Goal: Task Accomplishment & Management: Manage account settings

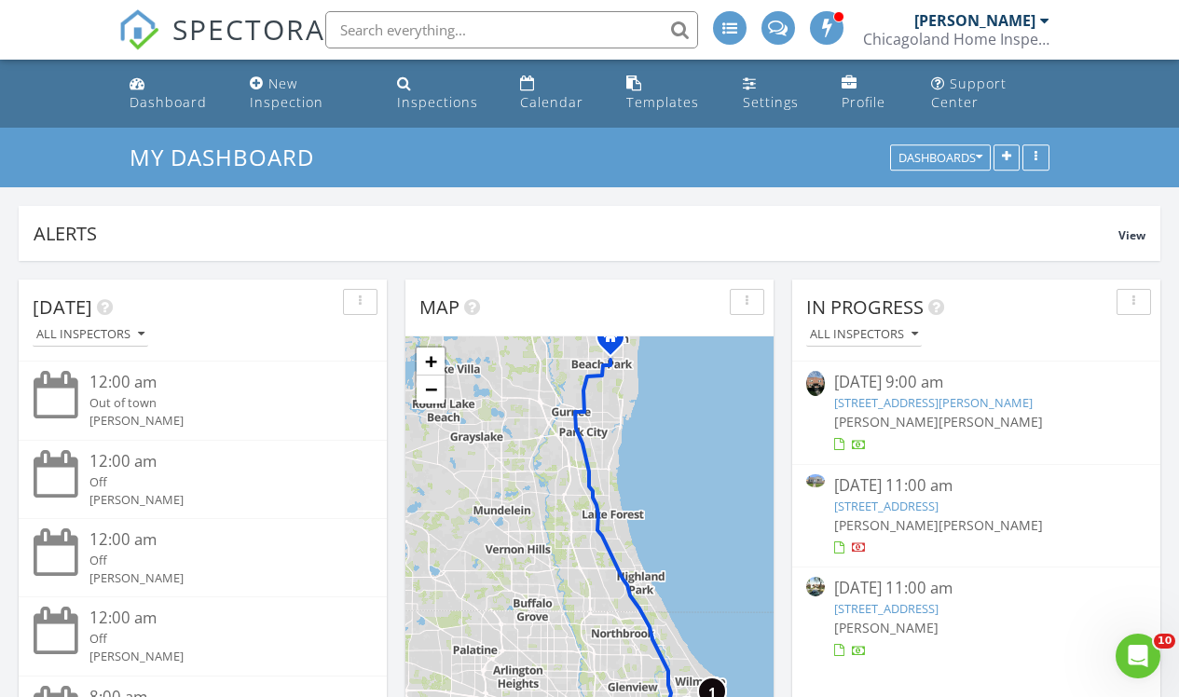
click at [910, 507] on link "7619 Kedvale Ave, Skokie, IL 60076" at bounding box center [886, 506] width 104 height 17
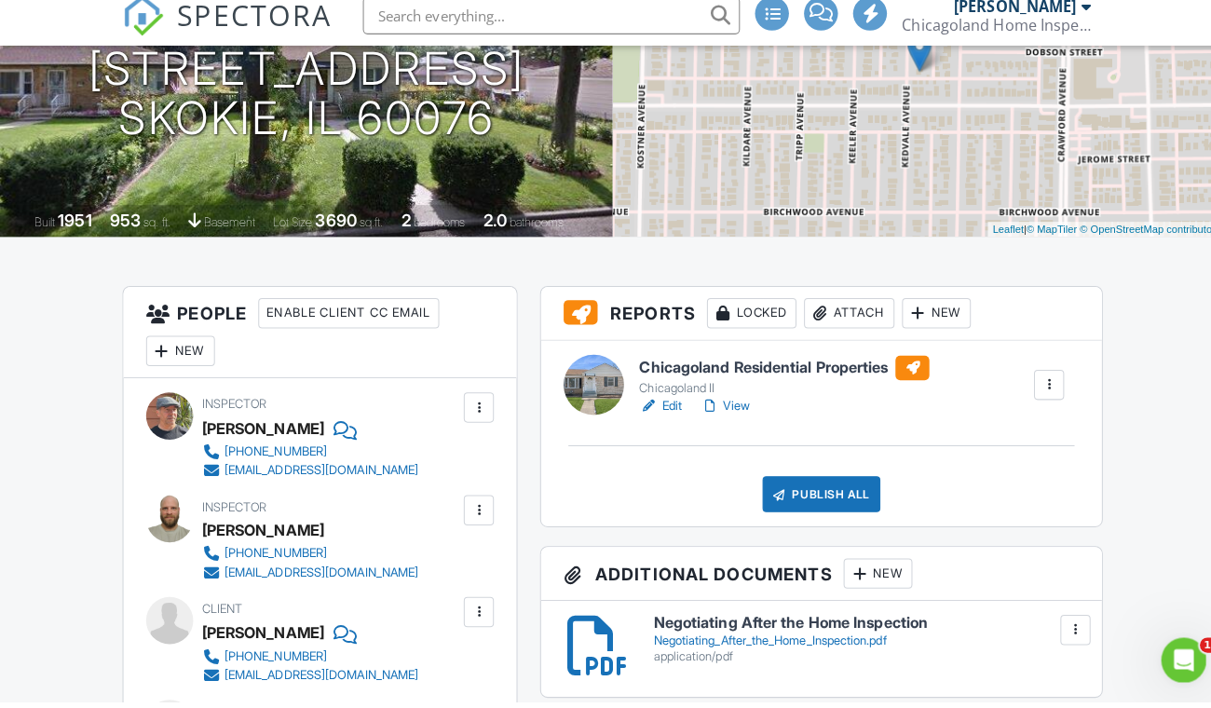
click at [668, 419] on link "Edit" at bounding box center [653, 415] width 42 height 19
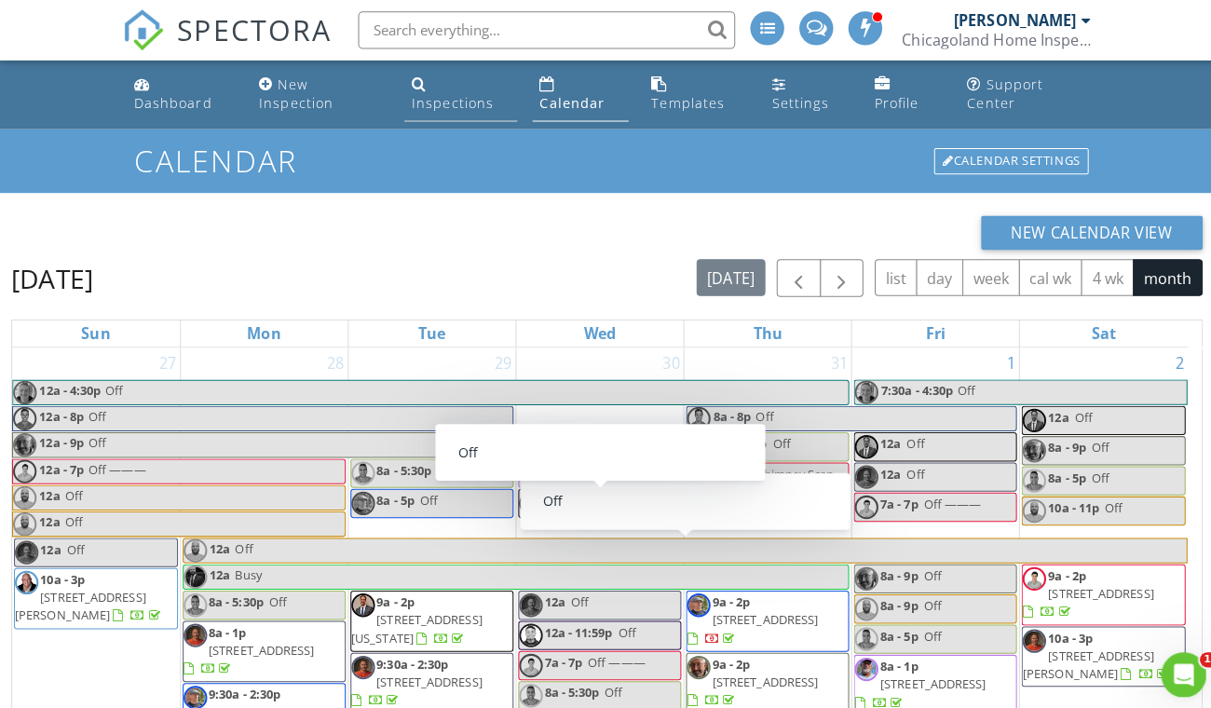
click at [453, 102] on div "Inspections" at bounding box center [447, 102] width 81 height 18
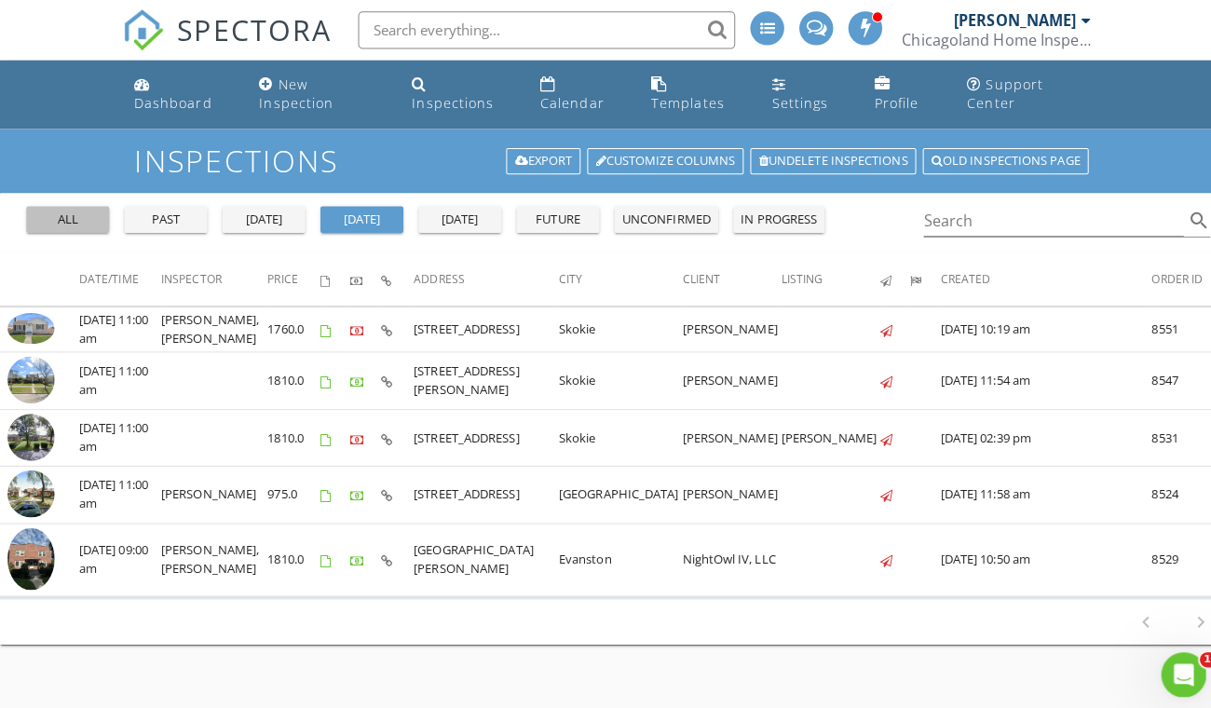
click at [82, 217] on div "all" at bounding box center [67, 217] width 67 height 19
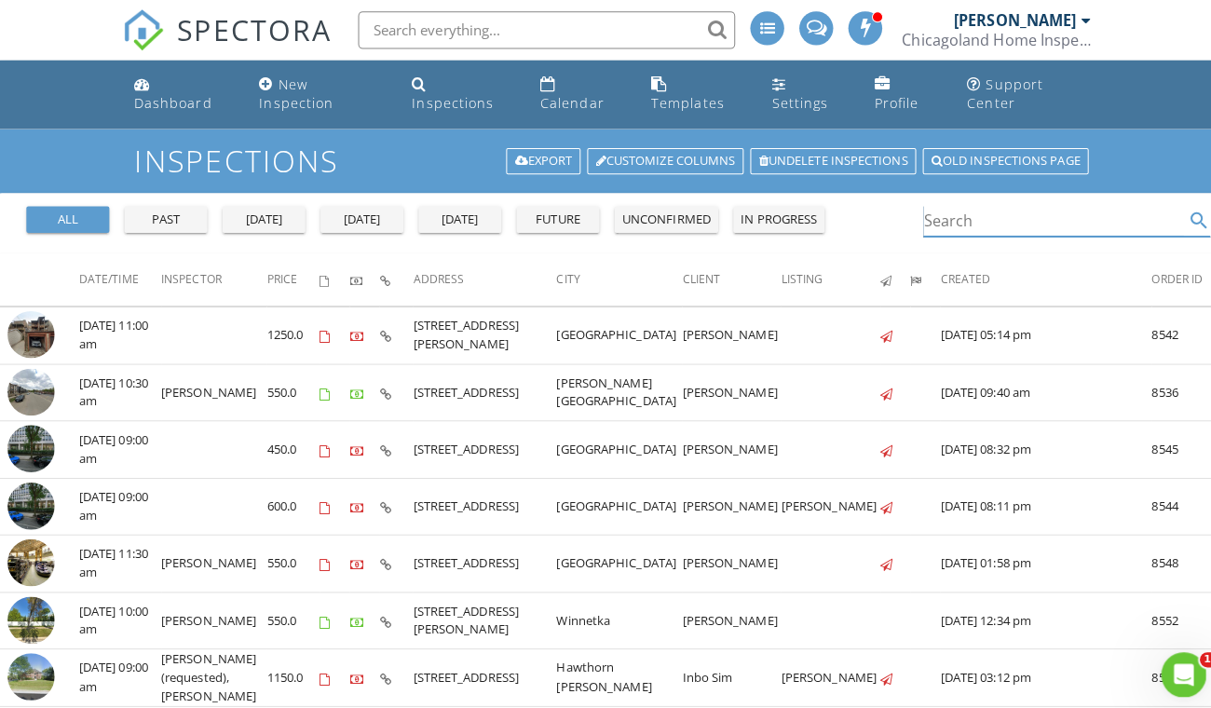
click at [1035, 219] on input "Search" at bounding box center [1041, 218] width 257 height 31
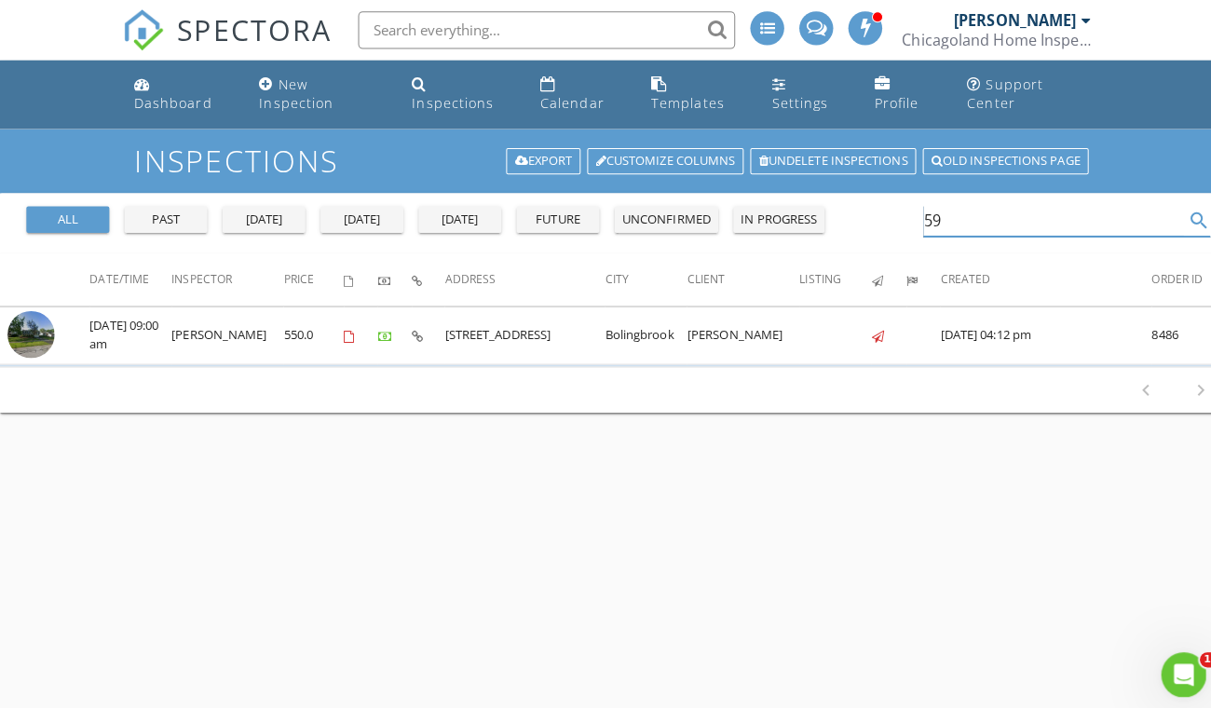
type input "5"
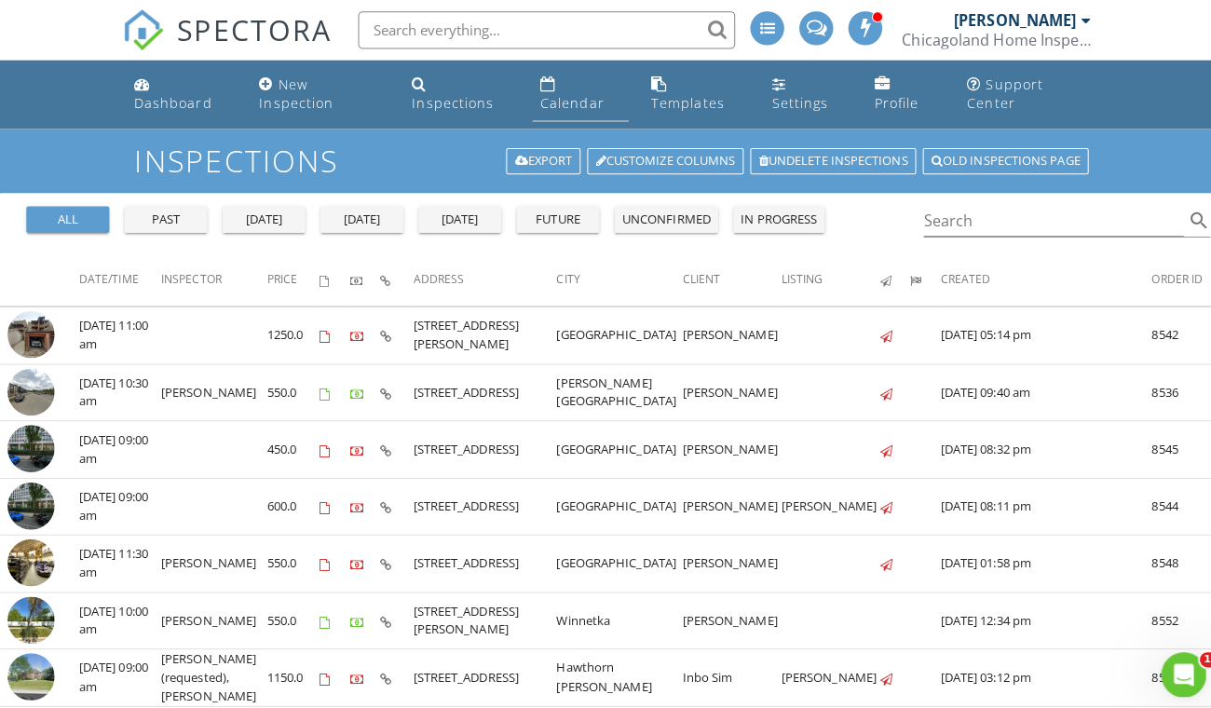
click at [549, 103] on div "Calendar" at bounding box center [565, 102] width 63 height 18
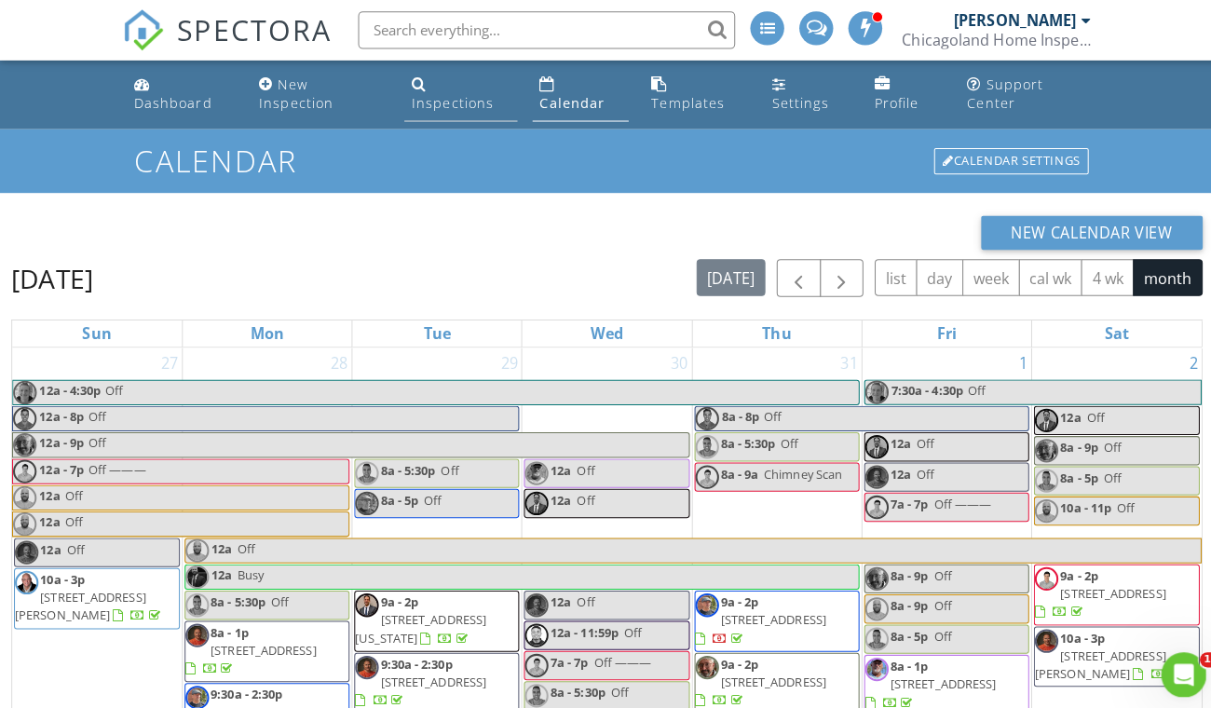
click at [458, 94] on div "Inspections" at bounding box center [447, 102] width 81 height 18
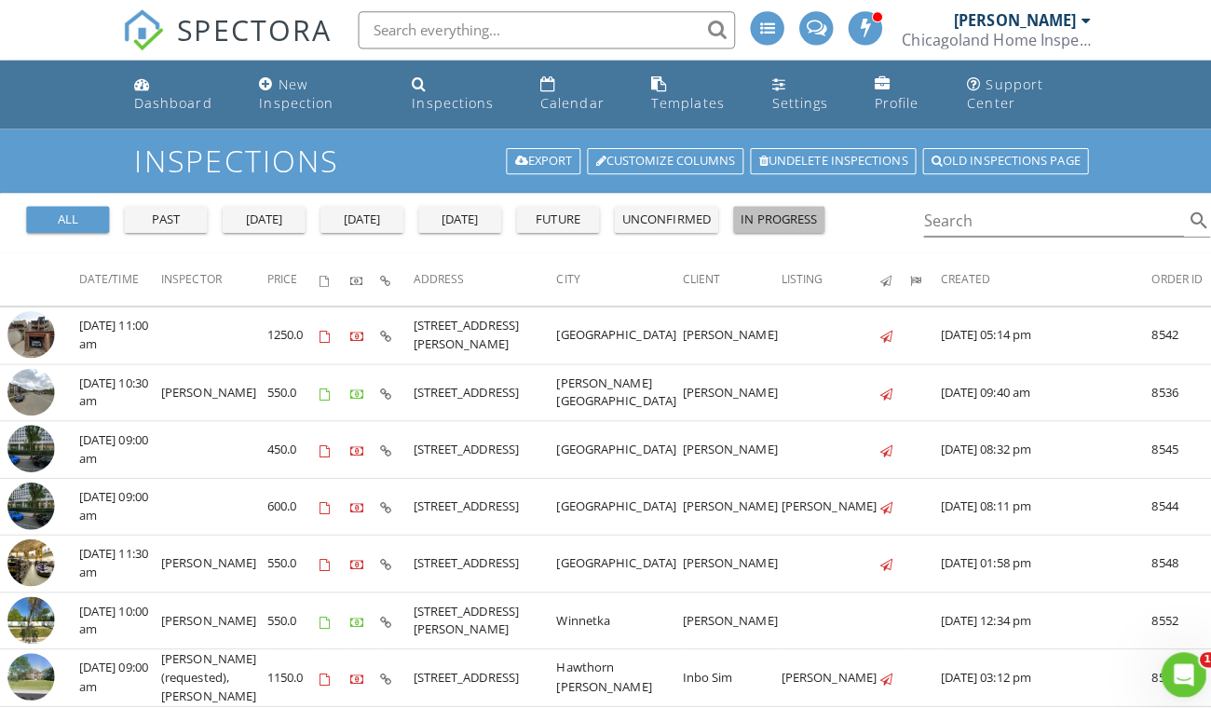
click at [764, 219] on div "in progress" at bounding box center [769, 217] width 75 height 19
